Goal: Task Accomplishment & Management: Manage account settings

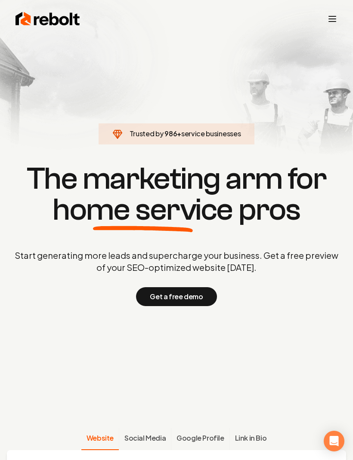
click at [332, 22] on line "Toggle mobile menu" at bounding box center [332, 22] width 7 height 0
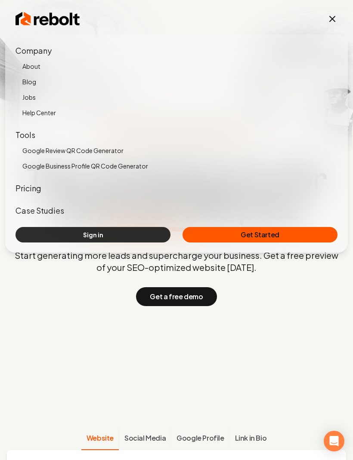
click at [115, 240] on link "Sign in" at bounding box center [92, 234] width 155 height 15
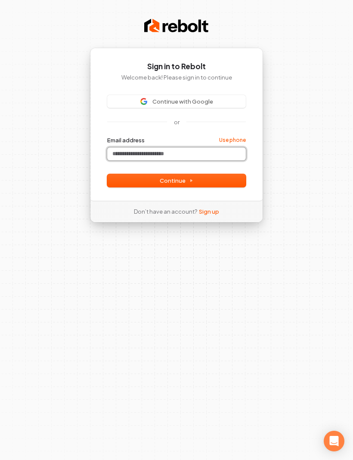
click at [209, 157] on input "Email address" at bounding box center [176, 154] width 139 height 13
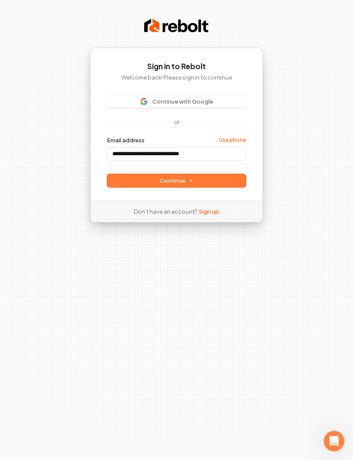
click at [225, 184] on button "Continue" at bounding box center [176, 180] width 139 height 13
type input "**********"
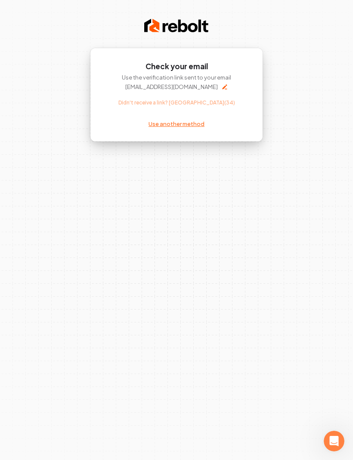
click at [180, 125] on link "Use another method" at bounding box center [176, 124] width 56 height 8
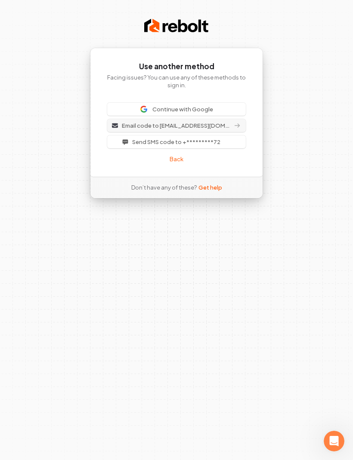
click at [240, 123] on icon at bounding box center [237, 125] width 7 height 7
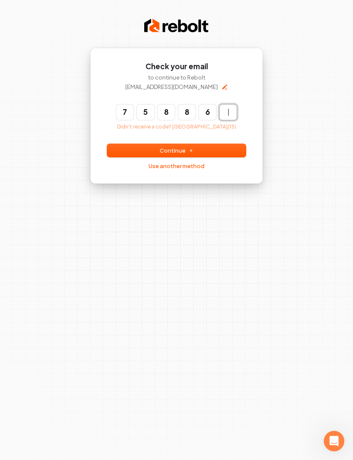
type input "******"
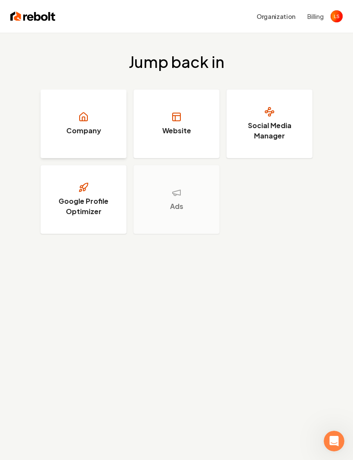
click at [92, 123] on link "Company" at bounding box center [83, 123] width 86 height 69
click at [174, 126] on h3 "Website" at bounding box center [176, 131] width 29 height 10
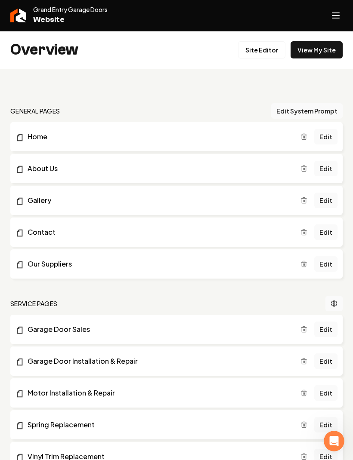
click at [236, 141] on link "Home" at bounding box center [157, 137] width 285 height 10
click at [336, 138] on link "Edit" at bounding box center [325, 136] width 23 height 15
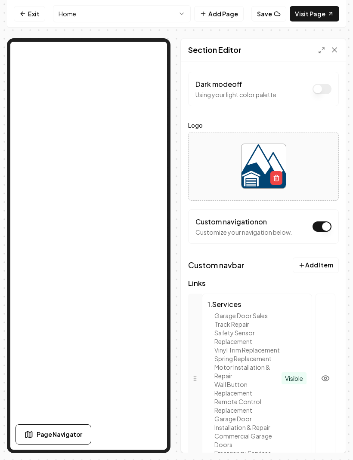
click at [325, 170] on div at bounding box center [263, 166] width 150 height 59
click at [318, 267] on button "Add Item" at bounding box center [316, 265] width 46 height 15
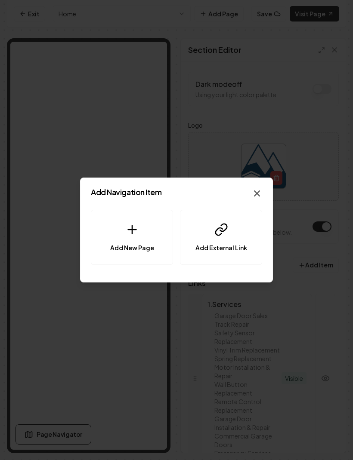
click at [260, 189] on icon "button" at bounding box center [257, 193] width 10 height 10
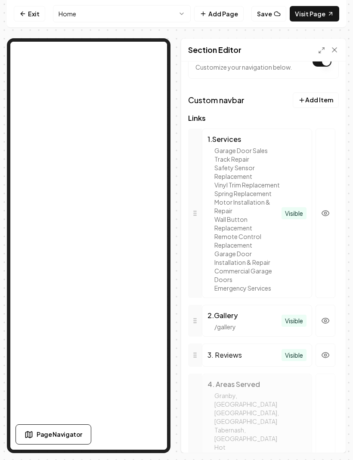
scroll to position [152, 0]
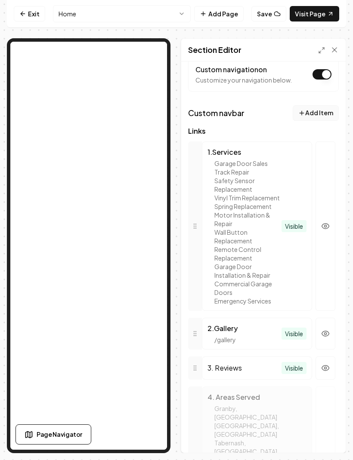
click at [325, 115] on button "Add Item" at bounding box center [316, 112] width 46 height 15
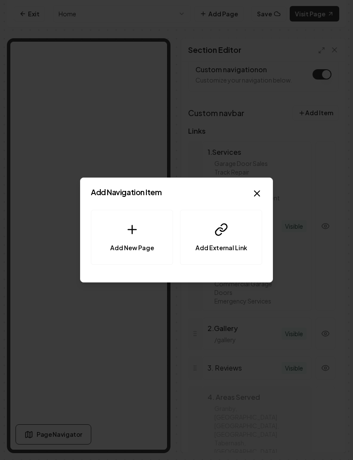
click at [288, 139] on div at bounding box center [176, 230] width 353 height 460
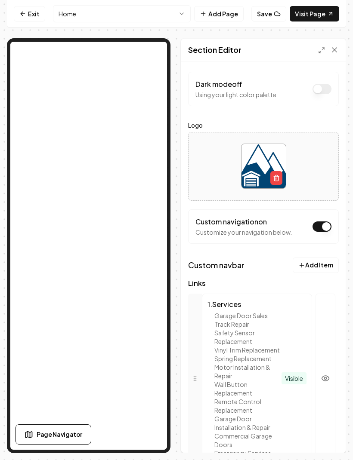
scroll to position [0, 0]
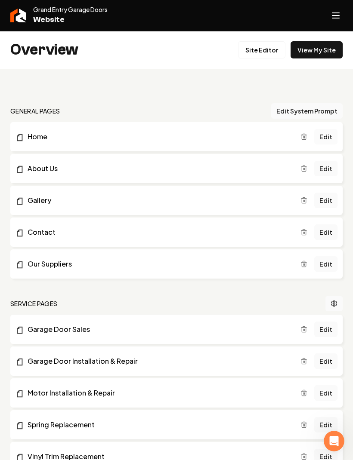
click at [331, 135] on link "Edit" at bounding box center [325, 136] width 23 height 15
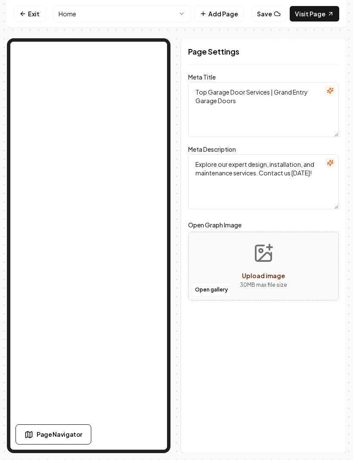
click at [272, 47] on h2 "Page Settings" at bounding box center [263, 52] width 151 height 12
click at [264, 48] on h2 "Page Settings" at bounding box center [263, 52] width 151 height 12
click at [244, 54] on h2 "Page Settings" at bounding box center [263, 52] width 151 height 12
click at [330, 59] on div "Page Settings" at bounding box center [263, 52] width 151 height 26
click at [290, 117] on textarea "Top Garage Door Services | Grand Entry Garage Doors" at bounding box center [263, 109] width 151 height 55
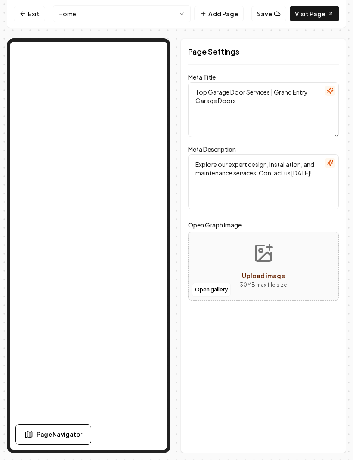
click at [281, 191] on textarea "Explore our expert design, installation, and maintenance services. Contact us […" at bounding box center [263, 181] width 151 height 55
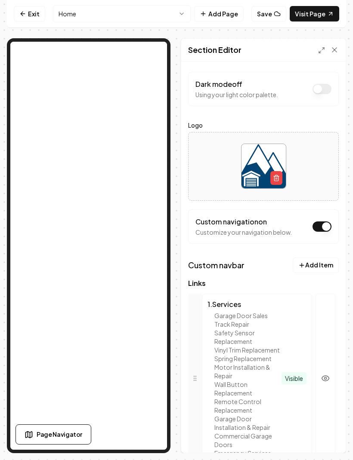
click at [325, 93] on button "Dark mode off" at bounding box center [321, 89] width 19 height 10
click at [327, 89] on button "Dark mode on" at bounding box center [321, 89] width 19 height 10
click at [270, 47] on div "Section Editor" at bounding box center [263, 50] width 164 height 23
click at [319, 51] on polyline at bounding box center [320, 52] width 2 height 2
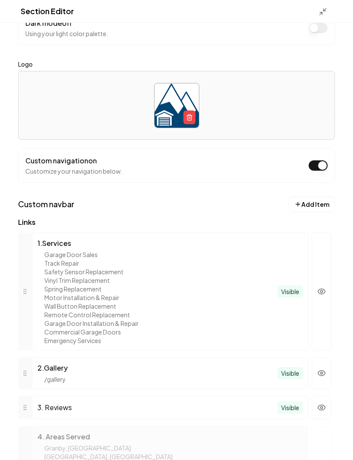
scroll to position [23, 0]
click at [270, 161] on div "Custom navigation on Customize your navigation below." at bounding box center [176, 165] width 302 height 20
click at [293, 113] on div at bounding box center [176, 105] width 316 height 59
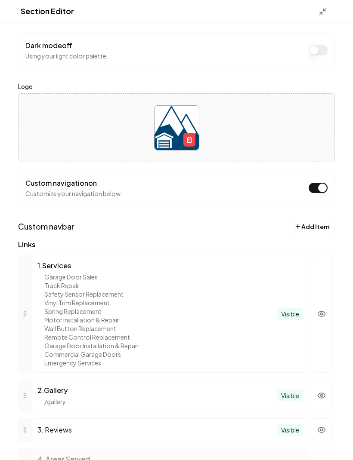
scroll to position [0, 0]
click at [297, 82] on label "Logo" at bounding box center [176, 86] width 317 height 10
click at [204, 21] on div "Section Editor" at bounding box center [176, 11] width 353 height 23
click at [326, 13] on icon at bounding box center [322, 11] width 9 height 9
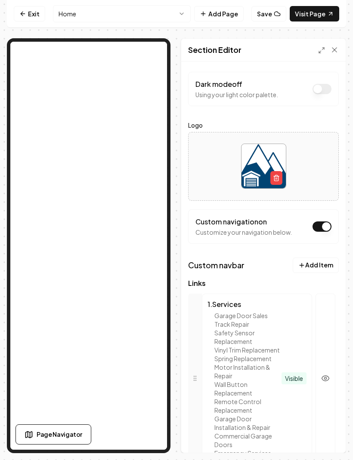
click at [310, 171] on div at bounding box center [263, 166] width 150 height 59
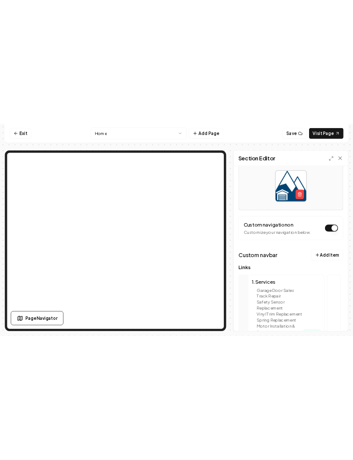
scroll to position [2, 0]
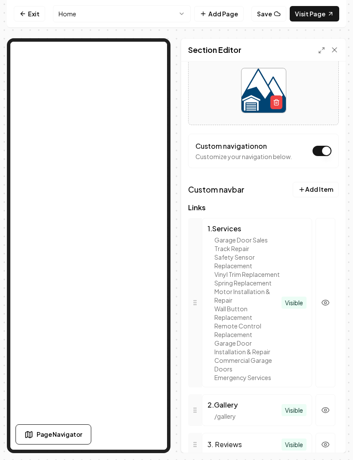
click at [314, 85] on div at bounding box center [263, 90] width 150 height 59
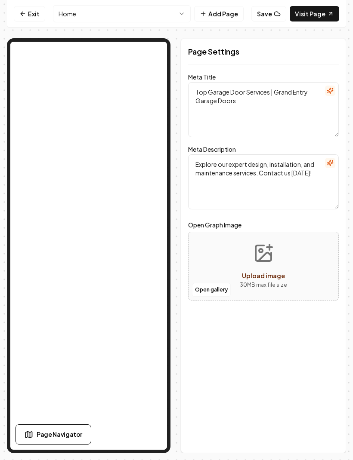
scroll to position [0, 0]
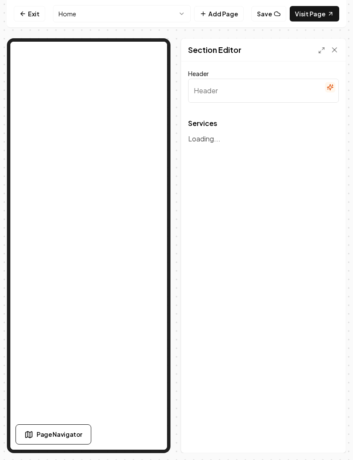
type input "Comprehensive Garage Door Solutions"
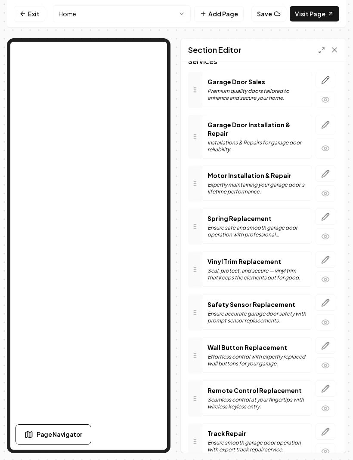
scroll to position [64, 0]
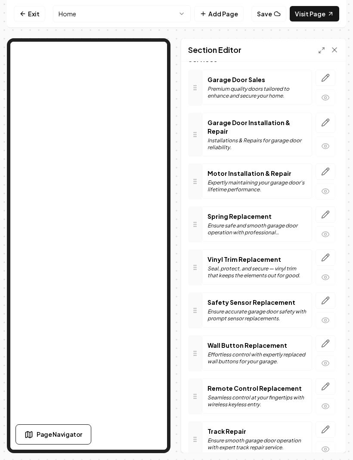
click at [237, 222] on p "Ensure safe and smooth garage door operation with professional replacements." at bounding box center [256, 229] width 99 height 14
click at [327, 230] on icon "button" at bounding box center [325, 234] width 9 height 9
click at [326, 212] on icon "button" at bounding box center [326, 212] width 1 height 1
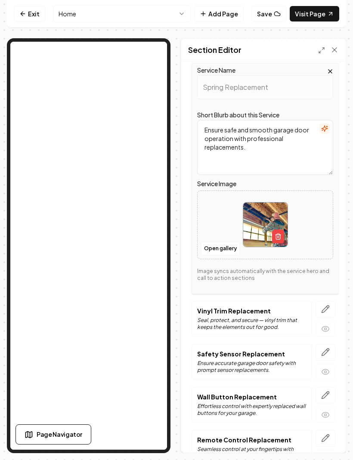
scroll to position [206, 0]
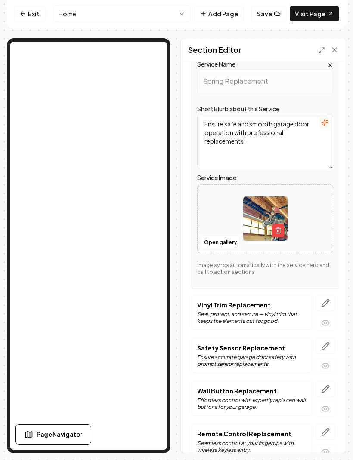
click at [219, 240] on button "Open gallery" at bounding box center [220, 243] width 39 height 14
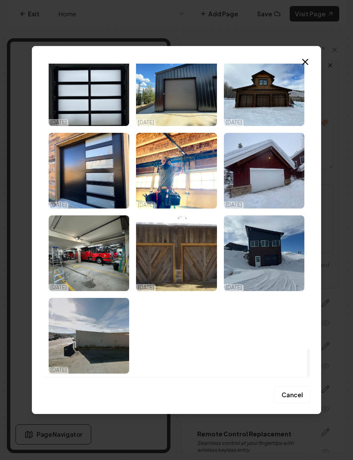
scroll to position [3179, 0]
click at [304, 59] on icon "button" at bounding box center [305, 62] width 10 height 10
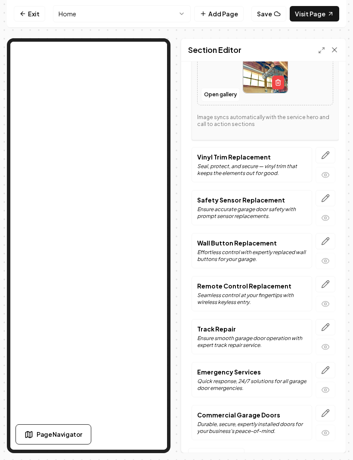
scroll to position [0, 0]
click at [340, 47] on div "Section Editor" at bounding box center [263, 50] width 164 height 23
click at [337, 49] on icon at bounding box center [334, 50] width 9 height 9
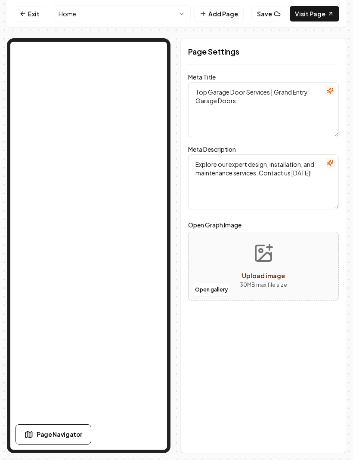
click at [275, 115] on textarea "Top Garage Door Services | Grand Entry Garage Doors" at bounding box center [263, 109] width 151 height 55
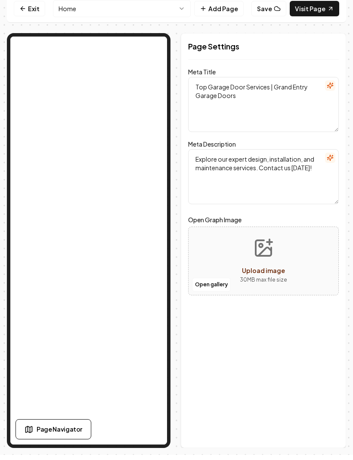
click at [303, 190] on textarea "Explore our expert design, installation, and maintenance services. Contact us […" at bounding box center [263, 181] width 151 height 55
click at [330, 113] on textarea "Top Garage Door Services | Grand Entry Garage Doors" at bounding box center [263, 109] width 151 height 55
click at [334, 86] on button "button" at bounding box center [330, 91] width 10 height 10
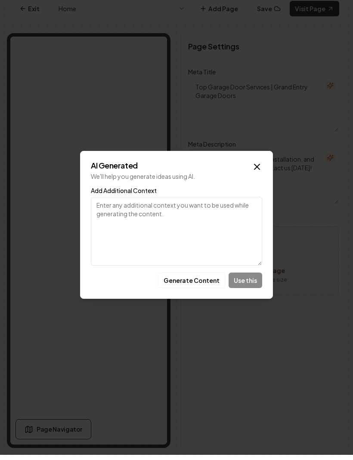
click at [257, 167] on icon "button" at bounding box center [257, 172] width 10 height 10
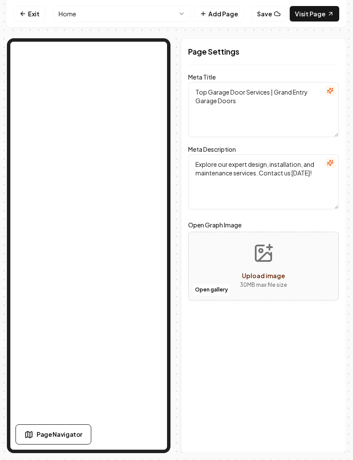
click at [291, 102] on textarea "Top Garage Door Services | Grand Entry Garage Doors" at bounding box center [263, 109] width 151 height 55
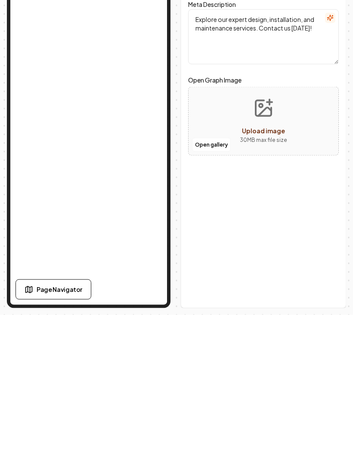
scroll to position [22, 0]
click at [295, 231] on div "Page Settings Meta Title Top Garage Door Services | Grand Entry Garage Doors Me…" at bounding box center [263, 245] width 165 height 415
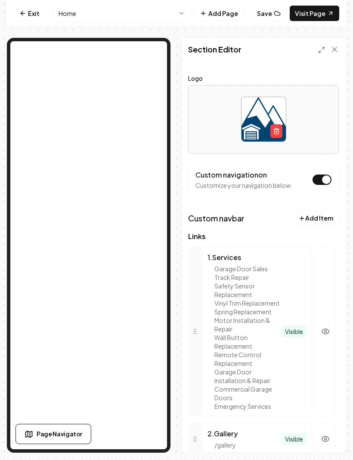
scroll to position [48, 0]
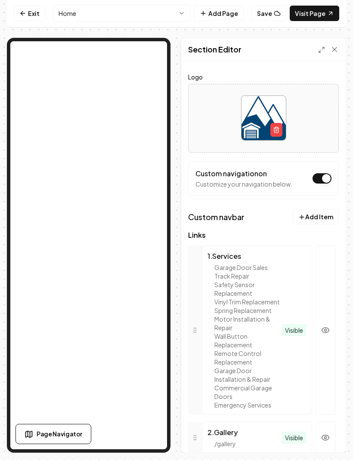
click at [325, 210] on button "Add Item" at bounding box center [316, 217] width 46 height 15
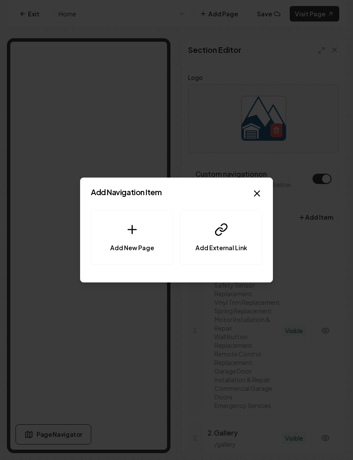
click at [260, 190] on icon "button" at bounding box center [257, 193] width 10 height 10
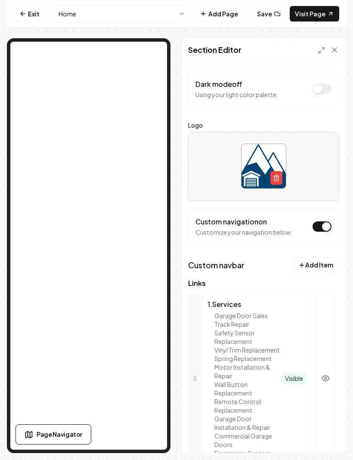
scroll to position [0, 0]
click at [38, 16] on link "Exit" at bounding box center [29, 13] width 31 height 15
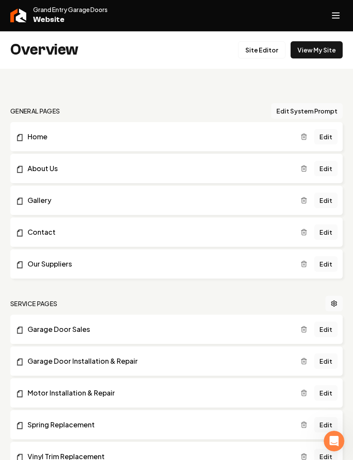
click at [324, 110] on button "Edit System Prompt" at bounding box center [306, 110] width 71 height 15
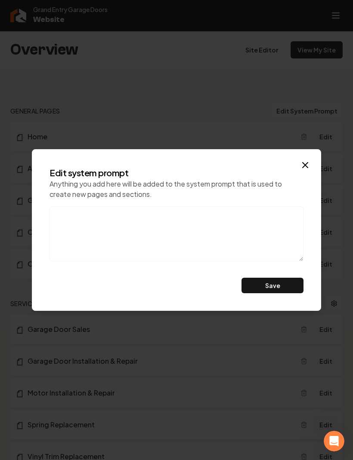
click at [310, 169] on icon "button" at bounding box center [305, 165] width 10 height 10
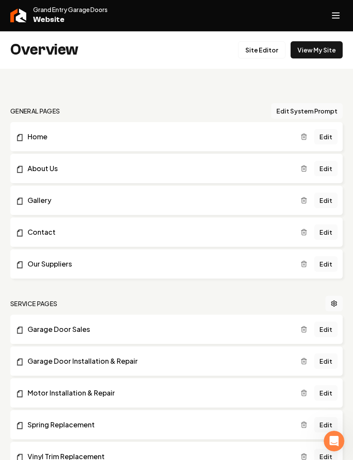
click at [329, 136] on link "Edit" at bounding box center [325, 136] width 23 height 15
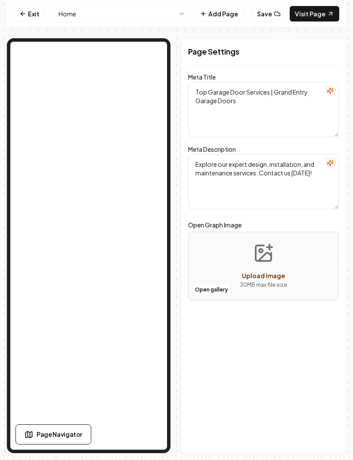
click at [297, 49] on h2 "Page Settings" at bounding box center [263, 52] width 151 height 12
click at [240, 59] on div "Page Settings" at bounding box center [263, 52] width 151 height 26
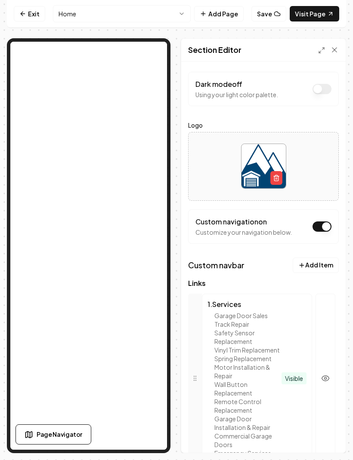
click at [264, 55] on div "Section Editor" at bounding box center [263, 50] width 164 height 23
click at [255, 85] on div "Dark mode off Using your light color palette." at bounding box center [236, 89] width 83 height 20
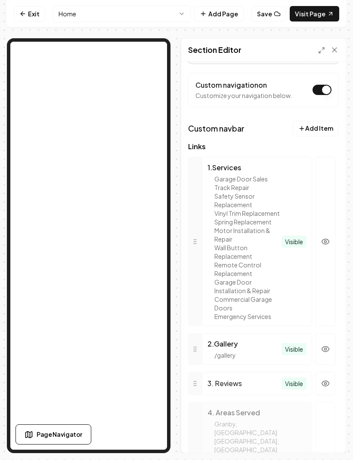
scroll to position [116, 0]
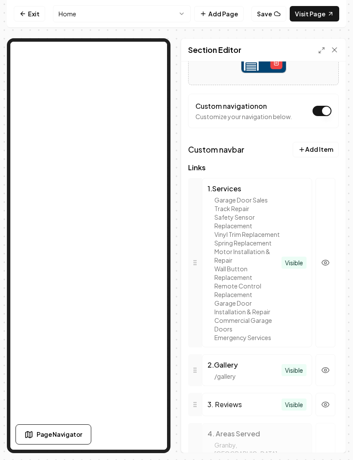
click at [326, 148] on button "Add Item" at bounding box center [316, 149] width 46 height 15
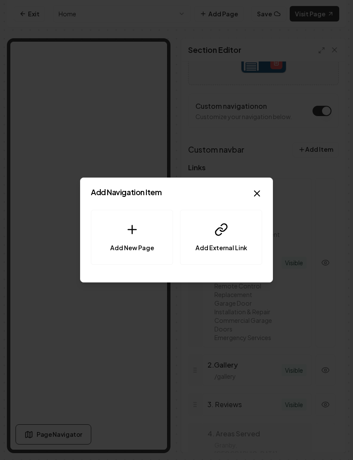
click at [133, 231] on icon at bounding box center [132, 230] width 14 height 14
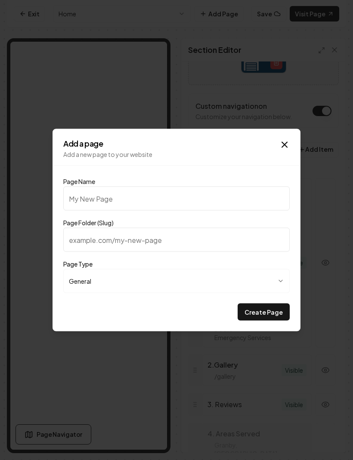
click at [288, 140] on icon "button" at bounding box center [284, 145] width 10 height 10
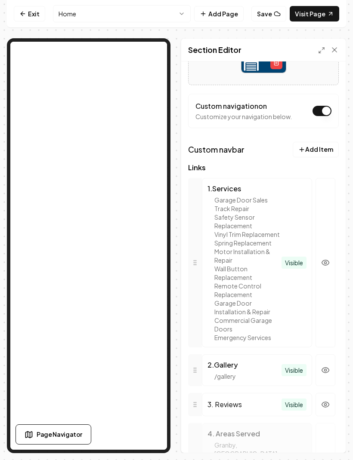
click at [28, 15] on link "Exit" at bounding box center [29, 13] width 31 height 15
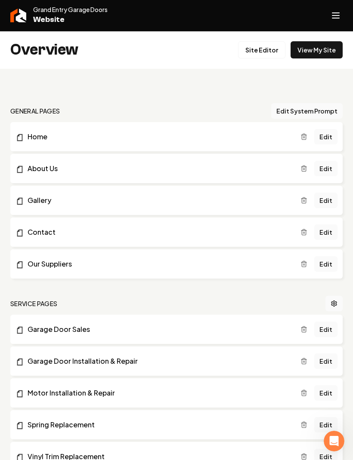
click at [234, 166] on link "About Us" at bounding box center [157, 168] width 285 height 10
click at [328, 167] on link "Edit" at bounding box center [325, 168] width 23 height 15
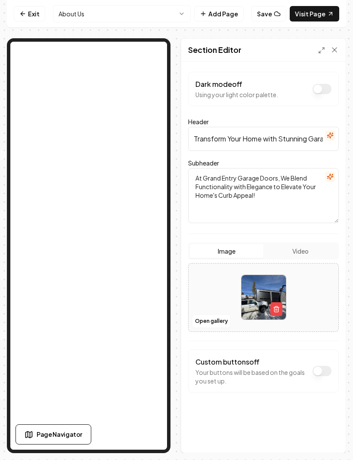
click at [338, 48] on icon at bounding box center [334, 50] width 9 height 9
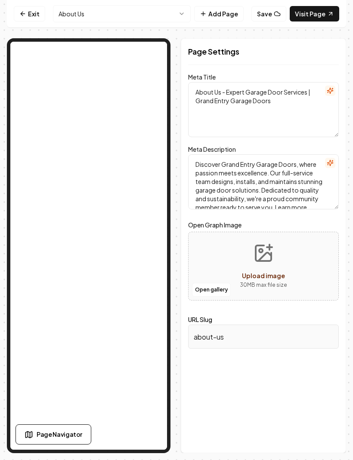
click at [30, 15] on link "Exit" at bounding box center [29, 13] width 31 height 15
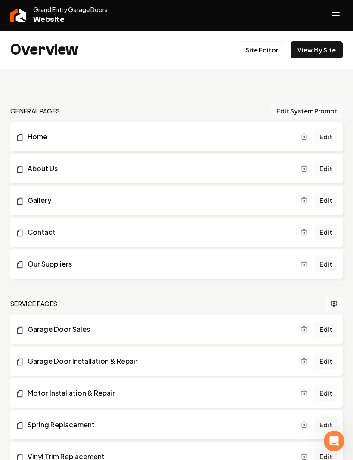
click at [328, 232] on link "Edit" at bounding box center [325, 232] width 23 height 15
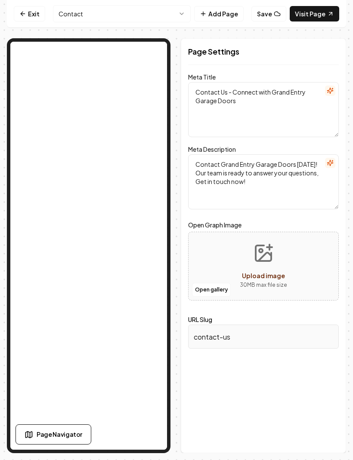
click at [27, 15] on link "Exit" at bounding box center [29, 13] width 31 height 15
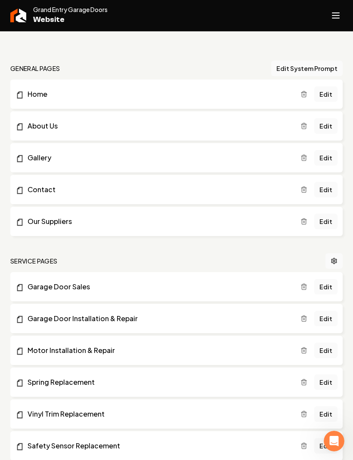
scroll to position [62, 0]
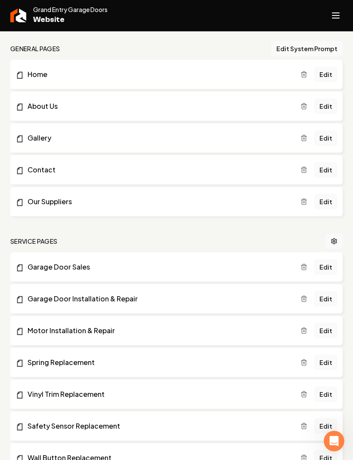
click at [332, 198] on link "Edit" at bounding box center [325, 201] width 23 height 15
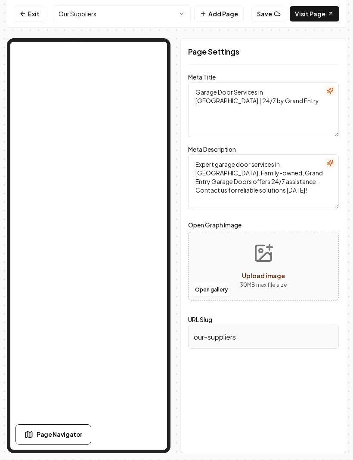
scroll to position [22, 0]
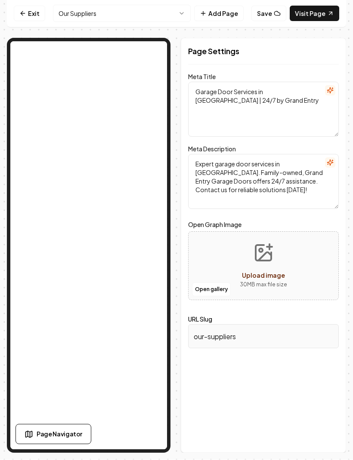
click at [217, 404] on div "Page Settings Meta Title Garage Door Services in [GEOGRAPHIC_DATA] | 24/7 by Gr…" at bounding box center [263, 245] width 165 height 415
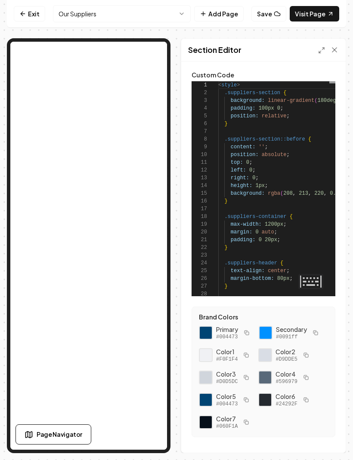
click at [33, 4] on nav "Exit Our Suppliers Add Page Save Visit Page" at bounding box center [176, 14] width 339 height 28
click at [31, 15] on link "Exit" at bounding box center [29, 13] width 31 height 15
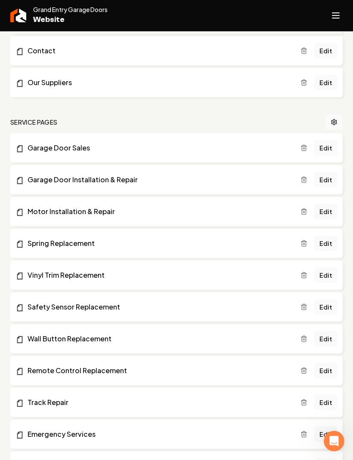
scroll to position [182, 0]
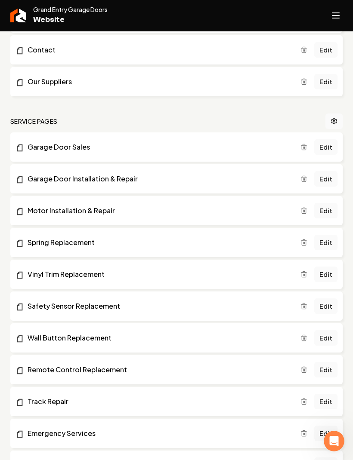
click at [329, 146] on link "Edit" at bounding box center [325, 146] width 23 height 15
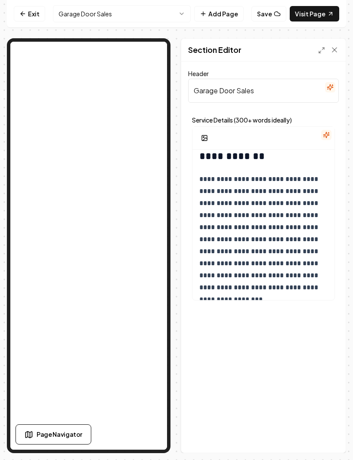
click at [34, 12] on link "Exit" at bounding box center [29, 13] width 31 height 15
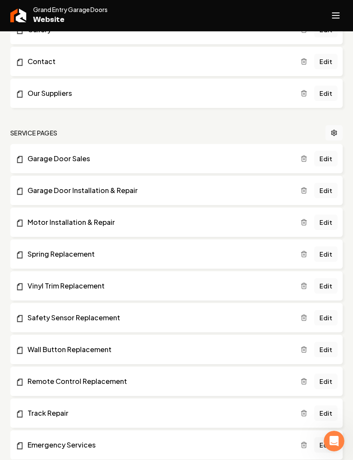
scroll to position [171, 0]
click at [329, 188] on link "Edit" at bounding box center [325, 189] width 23 height 15
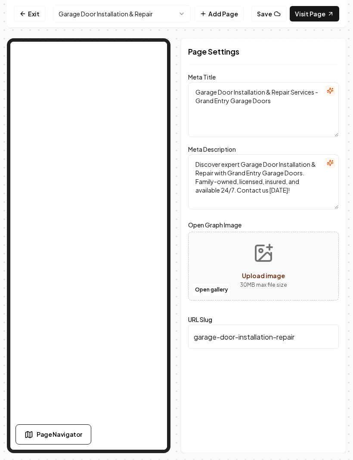
click at [41, 18] on link "Exit" at bounding box center [29, 13] width 31 height 15
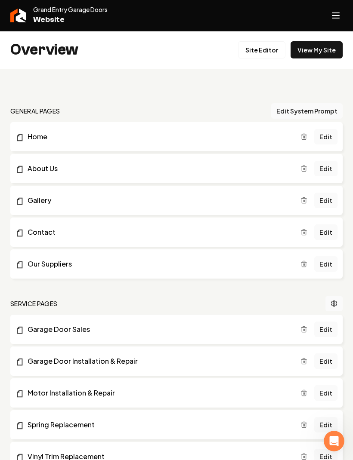
click at [270, 47] on link "Site Editor" at bounding box center [261, 49] width 47 height 17
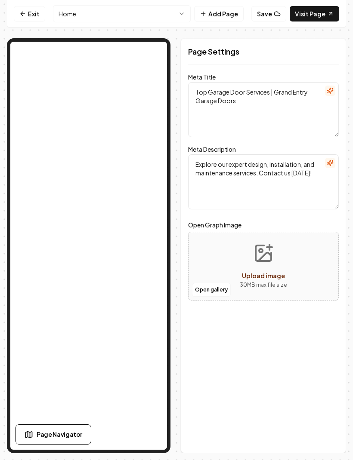
click at [273, 12] on button "Save" at bounding box center [268, 13] width 35 height 15
click at [275, 48] on h2 "Page Settings" at bounding box center [263, 52] width 151 height 12
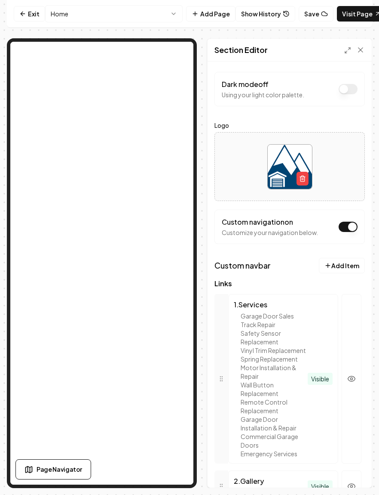
scroll to position [0, 9]
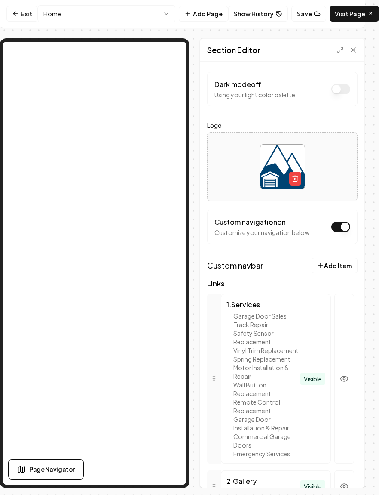
click at [272, 14] on button "Show History" at bounding box center [258, 13] width 60 height 15
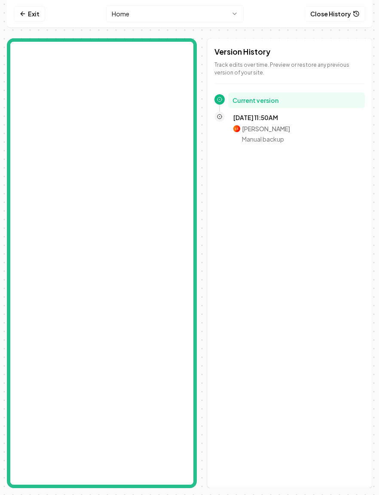
click at [302, 69] on p "Track edits over time. Preview or restore any previous version of your site." at bounding box center [290, 68] width 151 height 15
click at [283, 119] on p "[DATE] 11:50AM" at bounding box center [297, 117] width 126 height 9
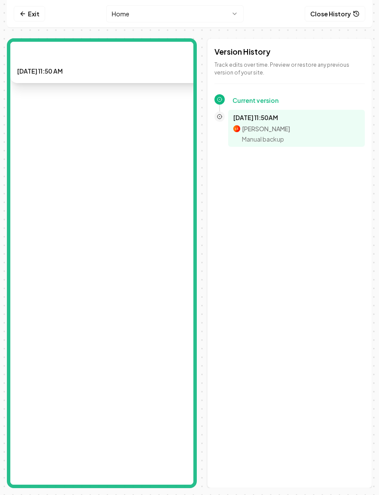
click at [269, 126] on p "[PERSON_NAME]" at bounding box center [266, 128] width 48 height 9
click at [321, 73] on p "Track edits over time. Preview or restore any previous version of your site." at bounding box center [290, 68] width 151 height 15
click at [307, 55] on h2 "Version History" at bounding box center [290, 52] width 151 height 12
click at [229, 12] on button "Home" at bounding box center [175, 13] width 138 height 17
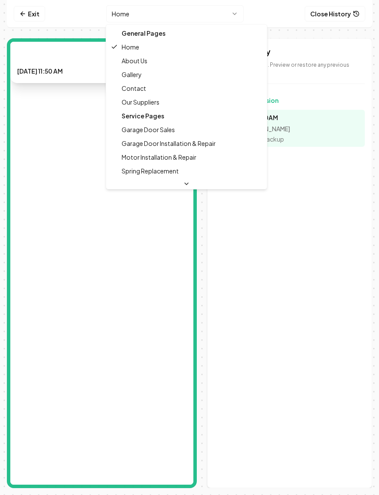
click at [335, 14] on html "Computer Required This feature is only available on a computer. Please switch t…" at bounding box center [189, 247] width 379 height 495
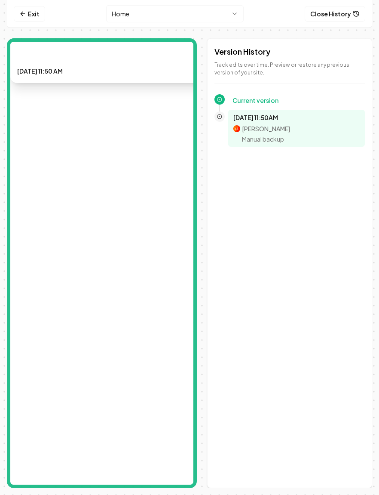
click at [339, 12] on button "Close History" at bounding box center [335, 13] width 61 height 15
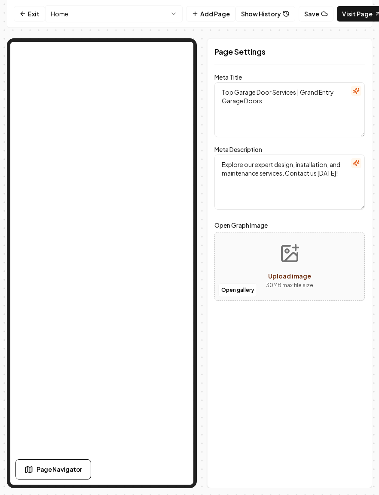
scroll to position [0, 9]
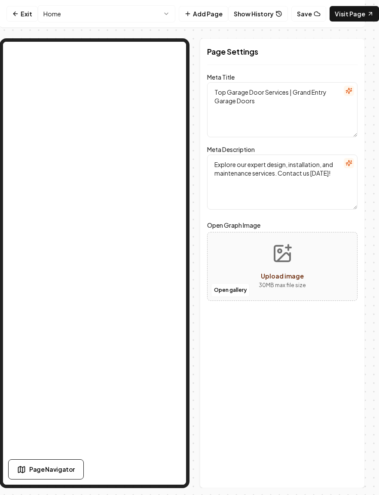
click at [352, 14] on link "Visit Page" at bounding box center [354, 13] width 49 height 15
